Goal: Task Accomplishment & Management: Use online tool/utility

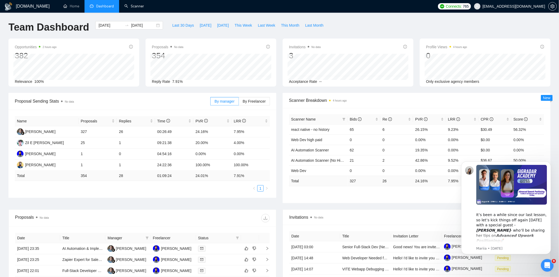
click at [144, 5] on link "Scanner" at bounding box center [134, 6] width 20 height 4
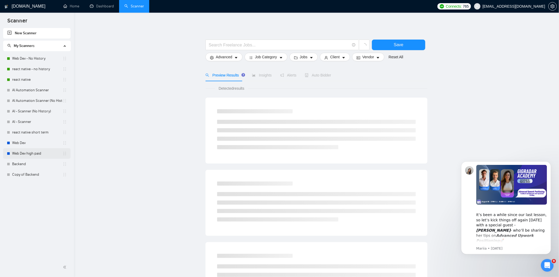
click at [35, 151] on link "Web Dev high paid" at bounding box center [37, 153] width 50 height 11
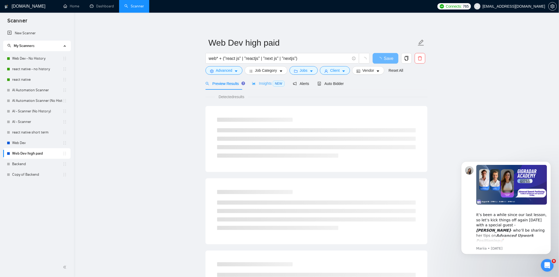
click at [262, 87] on div "Insights NEW" at bounding box center [268, 83] width 32 height 12
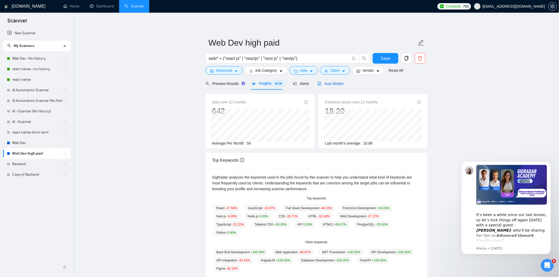
click at [332, 83] on span "Auto Bidder" at bounding box center [330, 84] width 26 height 4
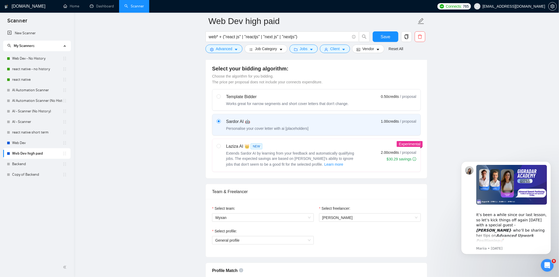
scroll to position [141, 0]
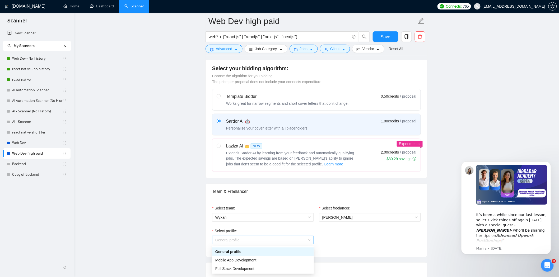
click at [247, 238] on span "General profile" at bounding box center [262, 240] width 95 height 8
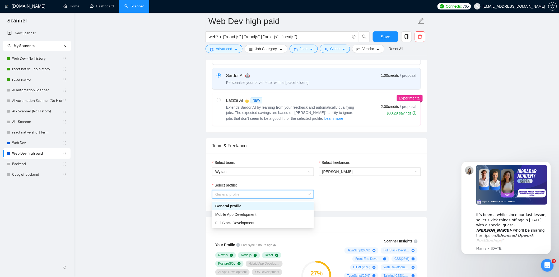
scroll to position [191, 0]
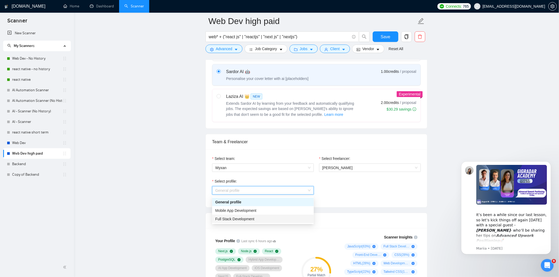
click at [241, 217] on span "Full Stack Development" at bounding box center [234, 219] width 39 height 4
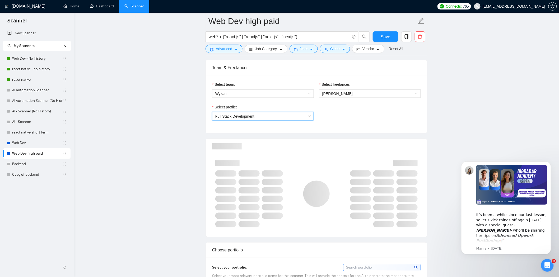
scroll to position [265, 0]
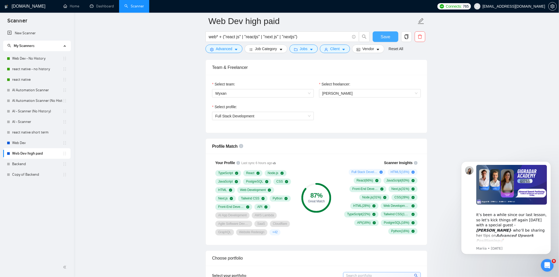
click at [386, 40] on span "Save" at bounding box center [385, 37] width 10 height 7
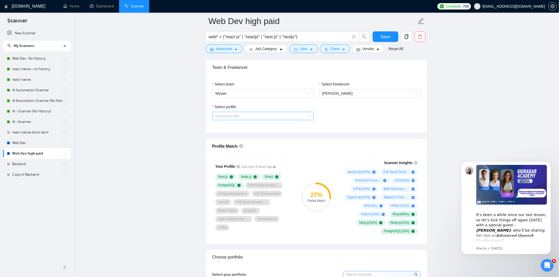
click at [268, 120] on span "General profile" at bounding box center [262, 116] width 95 height 8
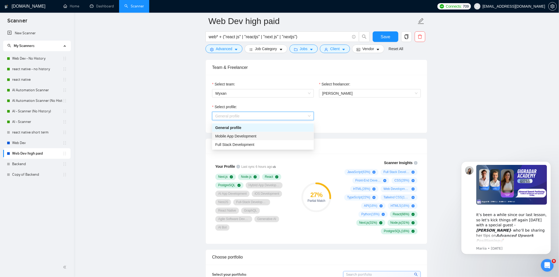
click at [261, 133] on div "Mobile App Development" at bounding box center [262, 136] width 95 height 6
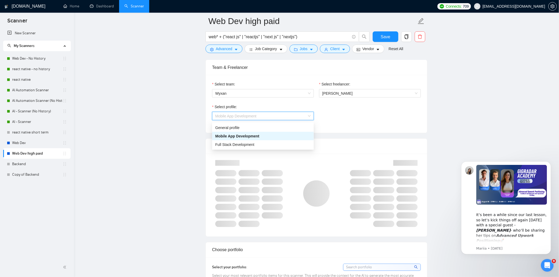
click at [246, 118] on span "Mobile App Development" at bounding box center [235, 116] width 41 height 4
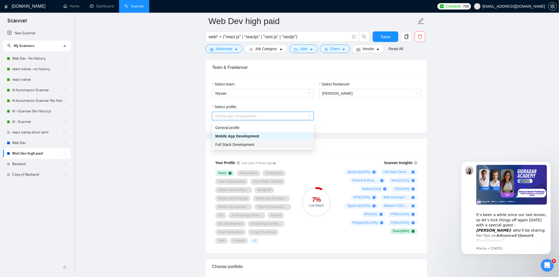
click at [249, 143] on span "Full Stack Development" at bounding box center [234, 145] width 39 height 4
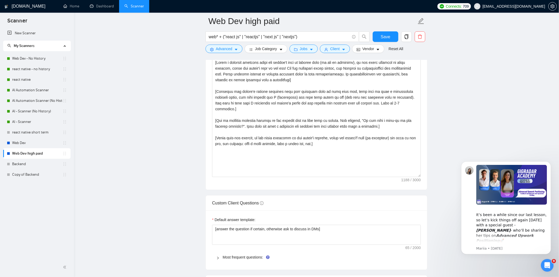
scroll to position [590, 0]
click at [376, 35] on button "Save" at bounding box center [385, 36] width 26 height 11
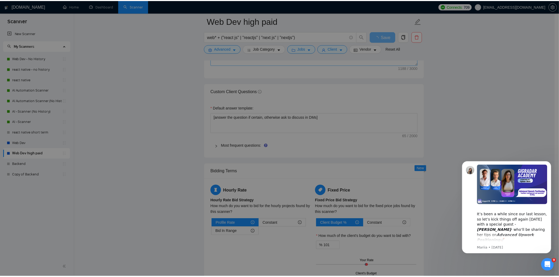
scroll to position [703, 0]
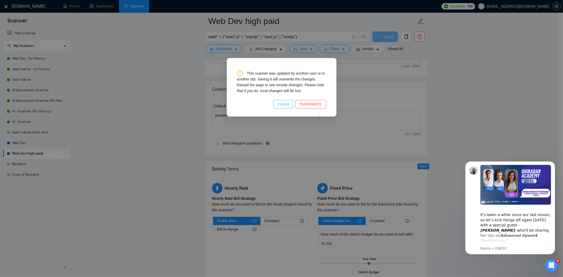
click at [290, 101] on button "Cancel" at bounding box center [283, 104] width 20 height 8
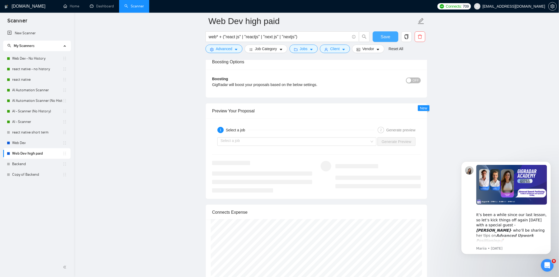
scroll to position [934, 0]
click at [285, 145] on input "search" at bounding box center [294, 142] width 149 height 8
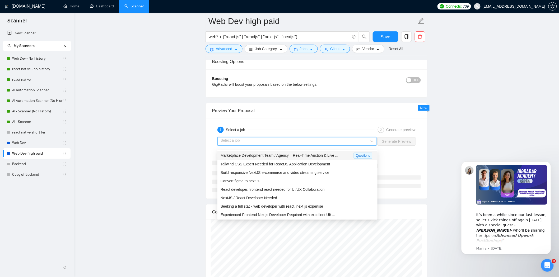
click at [271, 159] on div "Marketplace Development Team / Agency – Real-Time Auction & Live ... Questions" at bounding box center [297, 155] width 160 height 9
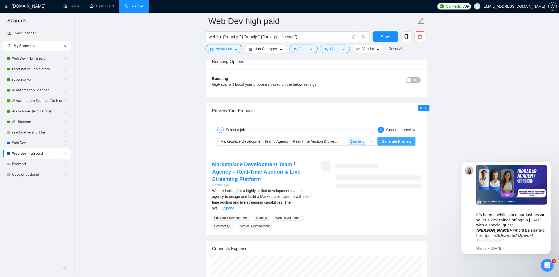
click at [397, 142] on span "Generate Preview" at bounding box center [396, 142] width 30 height 6
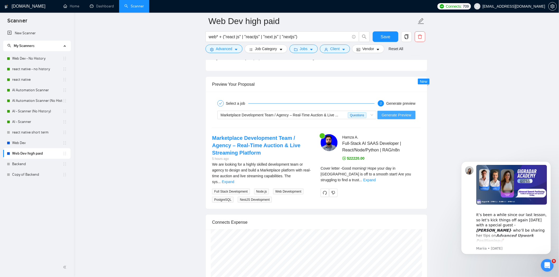
scroll to position [961, 0]
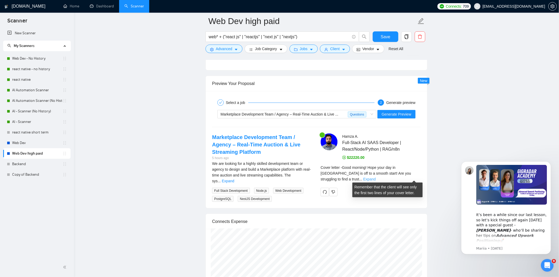
click at [375, 179] on link "Expand" at bounding box center [369, 179] width 12 height 4
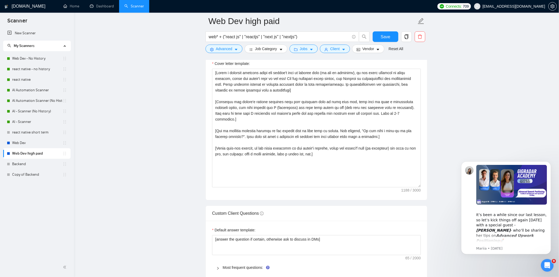
scroll to position [579, 0]
click at [384, 38] on span "Save" at bounding box center [385, 37] width 10 height 7
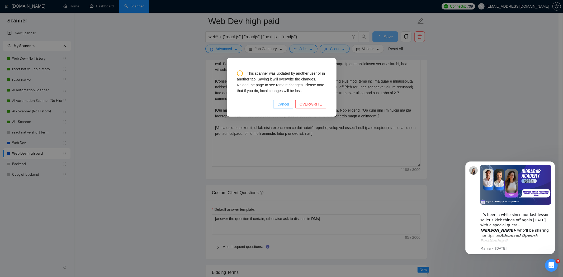
click at [289, 107] on span "Cancel" at bounding box center [283, 104] width 12 height 6
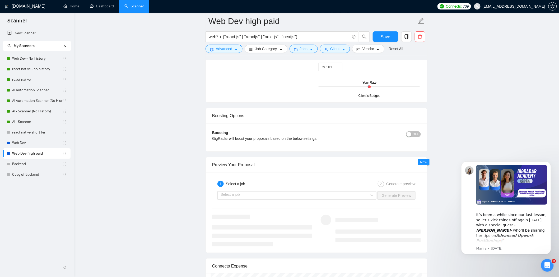
scroll to position [900, 0]
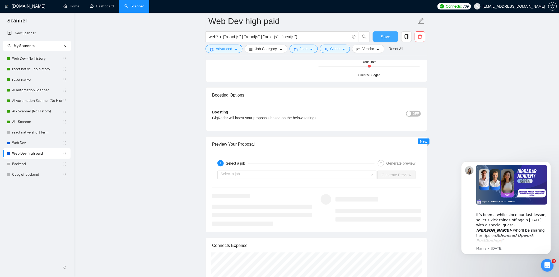
click at [387, 40] on button "Save" at bounding box center [385, 36] width 26 height 11
click at [234, 178] on input "search" at bounding box center [294, 175] width 149 height 8
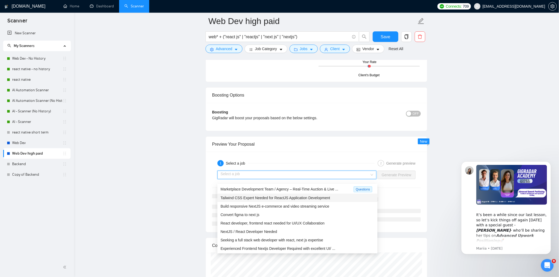
click at [241, 196] on span "Tailwind CSS Expert Needed for ReactJS Application Development" at bounding box center [275, 198] width 110 height 4
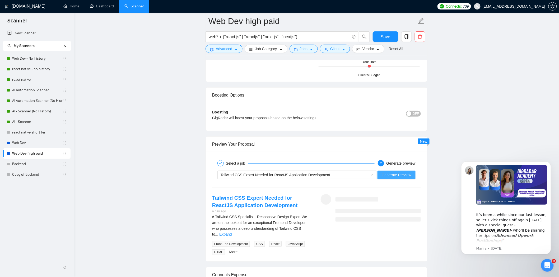
click at [395, 178] on span "Generate Preview" at bounding box center [396, 175] width 30 height 6
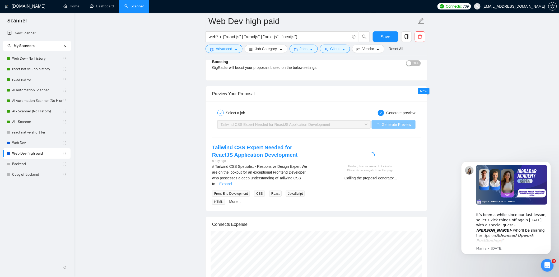
scroll to position [952, 0]
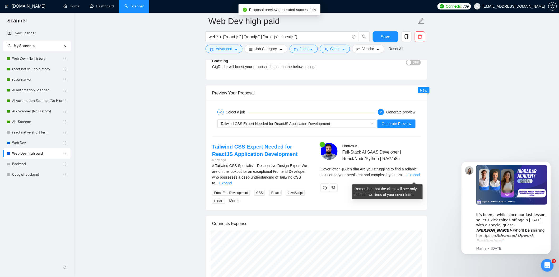
click at [410, 177] on link "Expand" at bounding box center [413, 175] width 12 height 4
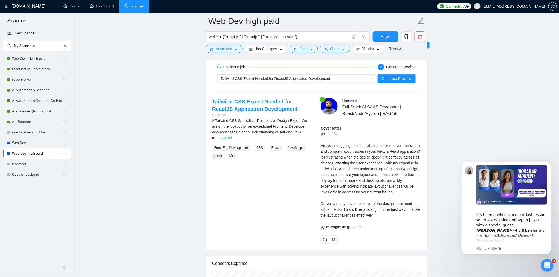
scroll to position [1000, 0]
